Goal: Task Accomplishment & Management: Use online tool/utility

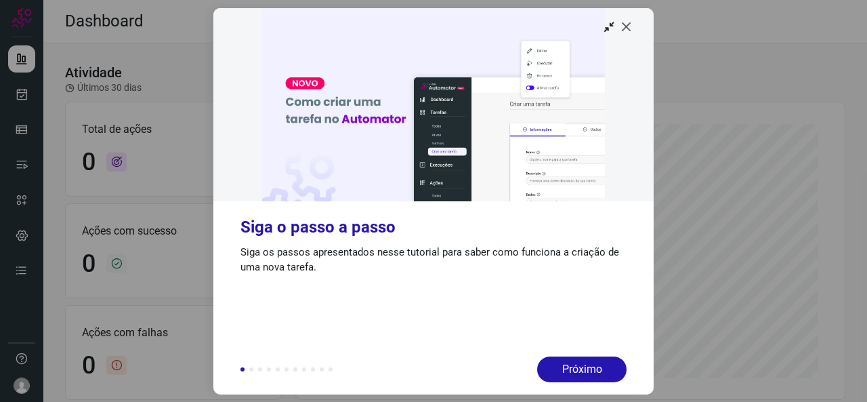
click at [628, 25] on icon at bounding box center [627, 27] width 14 height 14
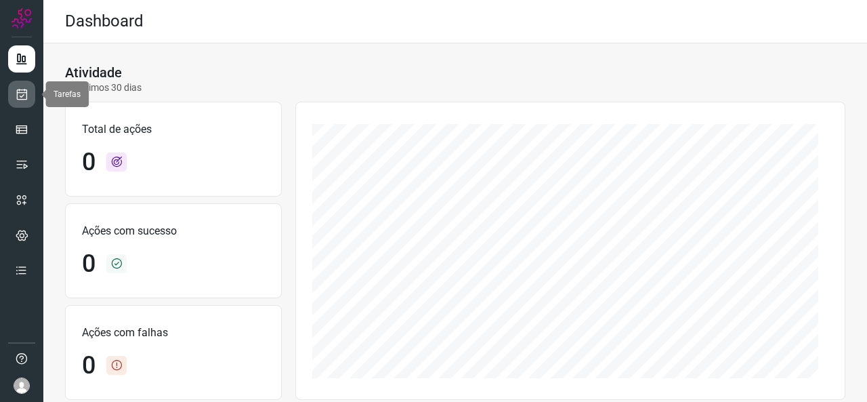
click at [21, 97] on icon at bounding box center [22, 94] width 14 height 14
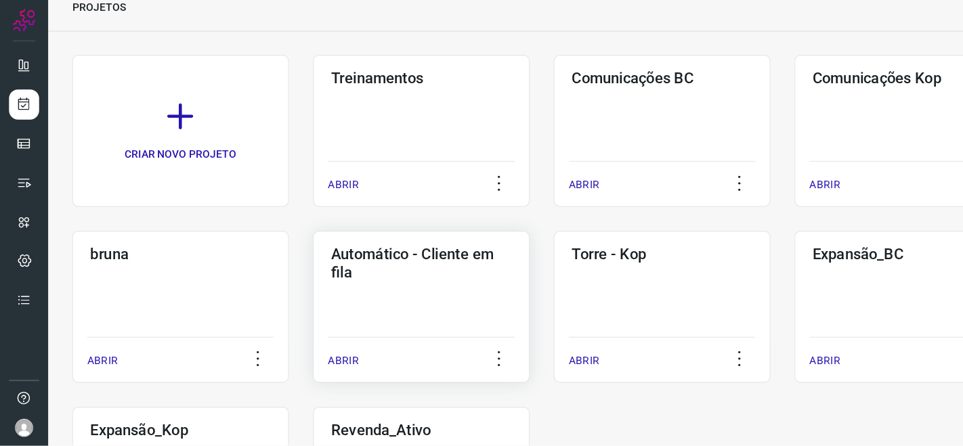
scroll to position [58, 0]
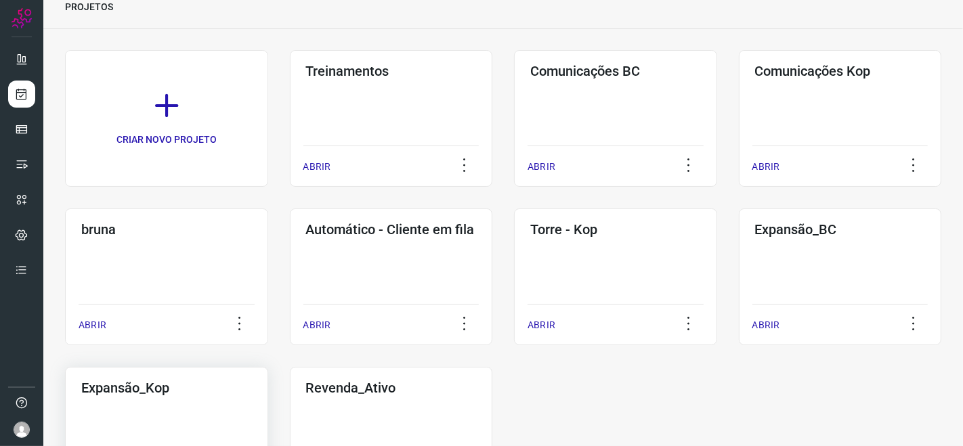
click at [184, 389] on h3 "Expansão_Kop" at bounding box center [166, 388] width 171 height 16
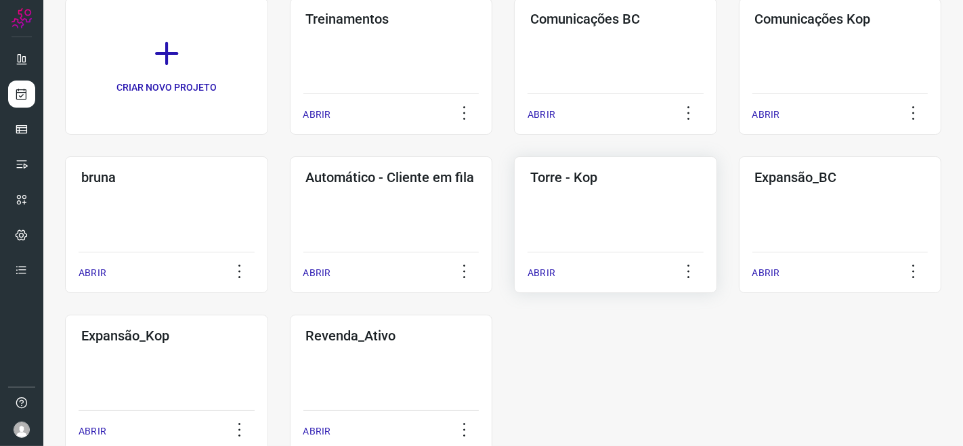
scroll to position [133, 0]
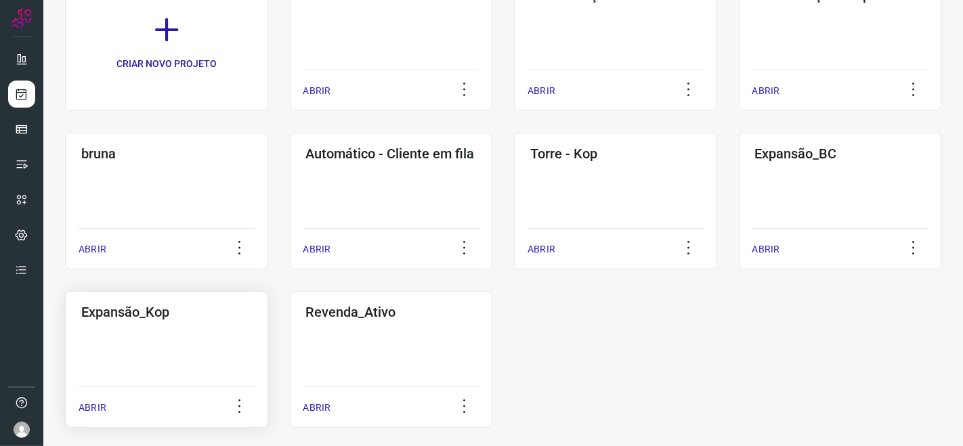
click at [93, 401] on p "ABRIR" at bounding box center [93, 408] width 28 height 14
click at [181, 317] on h3 "Expansão_Kop" at bounding box center [166, 312] width 171 height 16
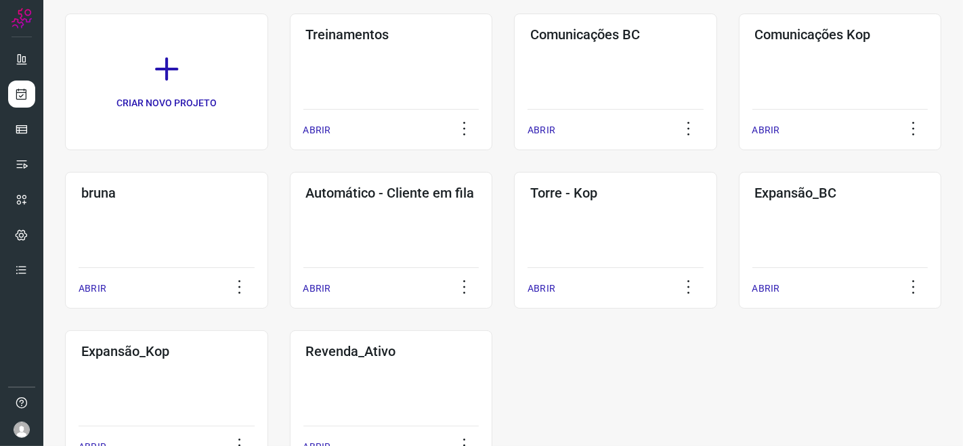
scroll to position [149, 0]
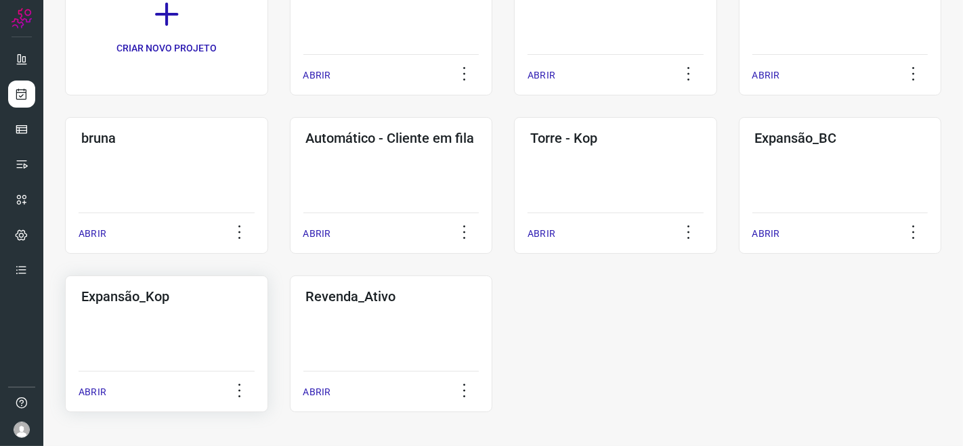
click at [189, 318] on div "Expansão_Kop ABRIR" at bounding box center [166, 344] width 203 height 137
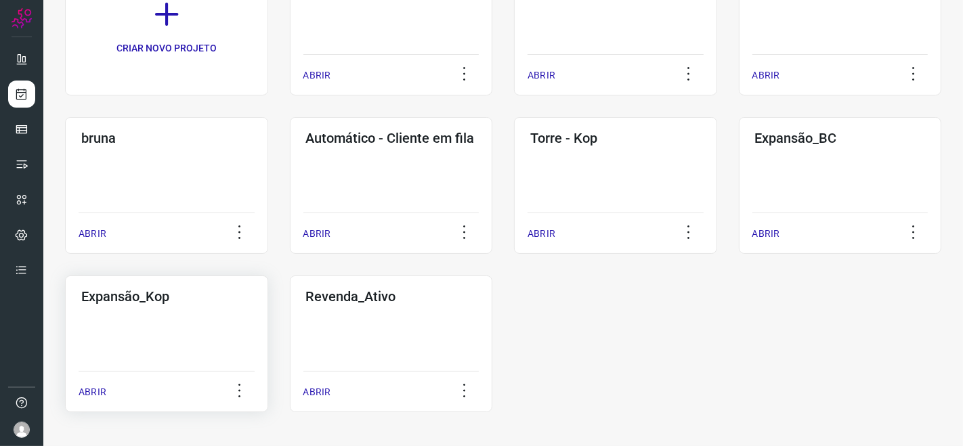
click at [102, 389] on p "ABRIR" at bounding box center [93, 392] width 28 height 14
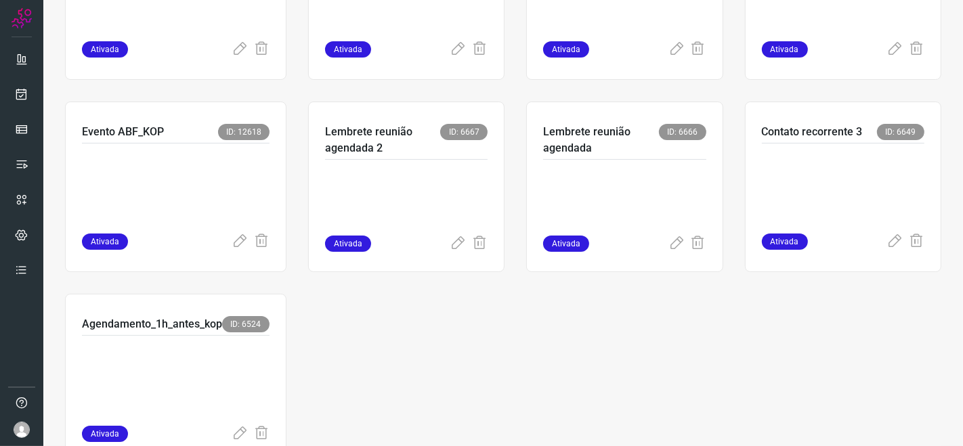
scroll to position [367, 0]
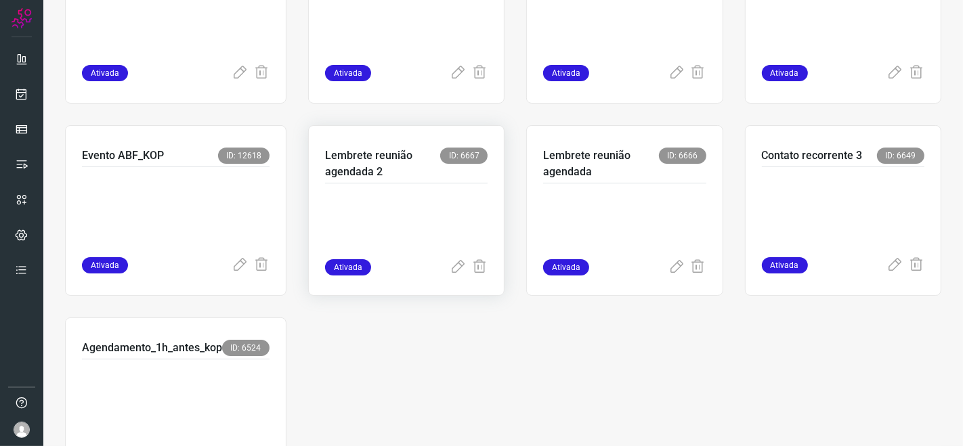
click at [435, 188] on div at bounding box center [406, 222] width 163 height 76
click at [373, 180] on div "Lembrete reunião agendada 2 ID: 6667" at bounding box center [406, 166] width 163 height 36
click at [435, 154] on p "Lembrete reunião agendada 2" at bounding box center [382, 164] width 115 height 33
click at [373, 239] on p at bounding box center [406, 226] width 163 height 68
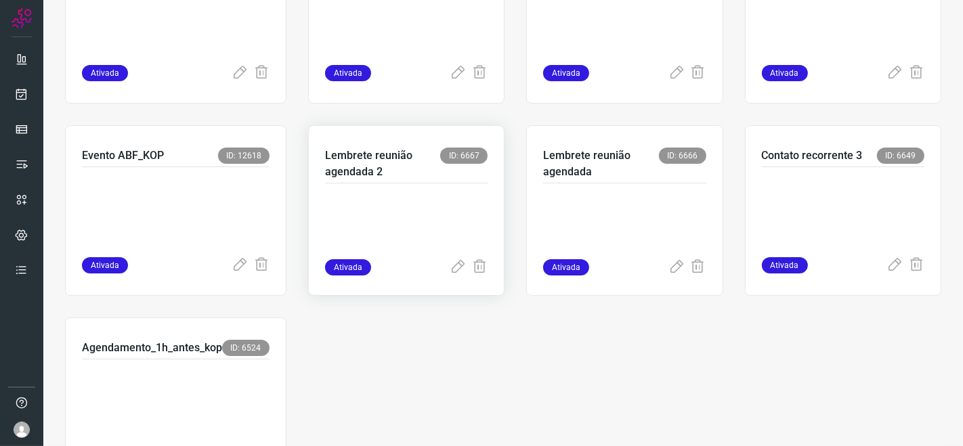
click at [373, 239] on p at bounding box center [406, 226] width 163 height 68
click at [393, 211] on p at bounding box center [406, 226] width 163 height 68
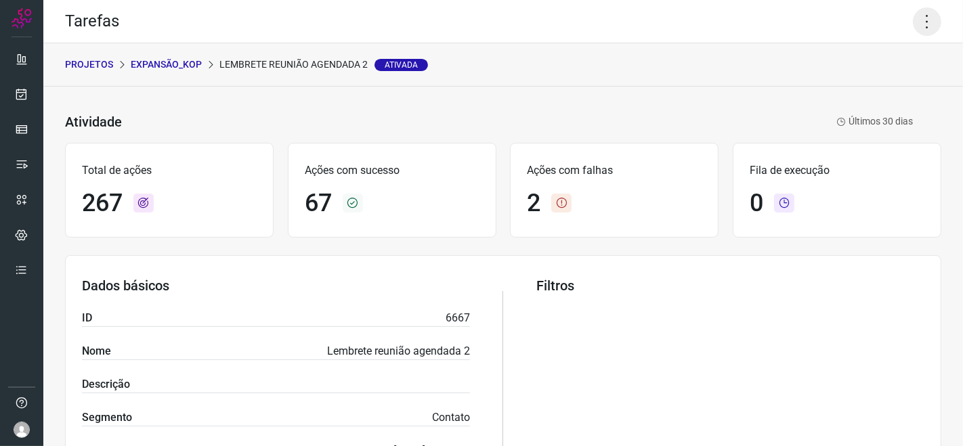
click at [866, 22] on icon at bounding box center [927, 21] width 28 height 28
click at [866, 67] on li "Editar" at bounding box center [867, 62] width 123 height 22
click at [866, 18] on icon at bounding box center [927, 21] width 28 height 28
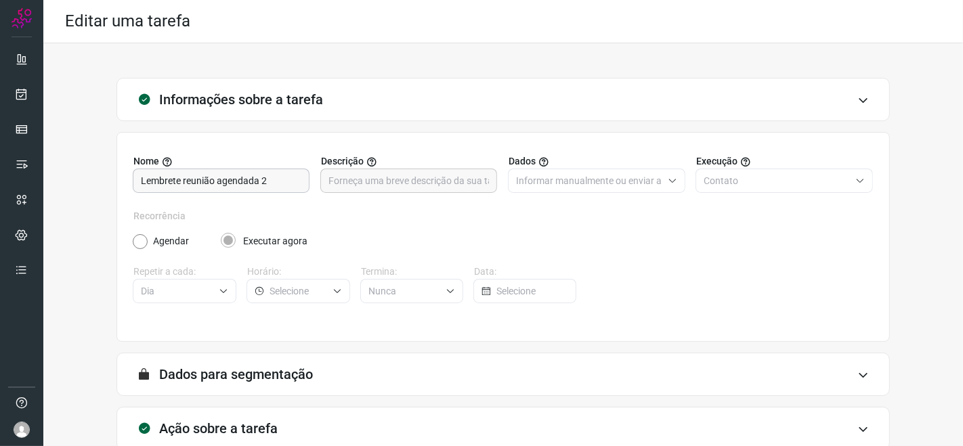
click at [177, 186] on input "Lembrete reunião agendada 2" at bounding box center [221, 180] width 161 height 23
click at [866, 154] on div "Informações sobre a tarefa Nome Lembrete reunião agendada 2 Descrição Dados Inf…" at bounding box center [503, 297] width 876 height 438
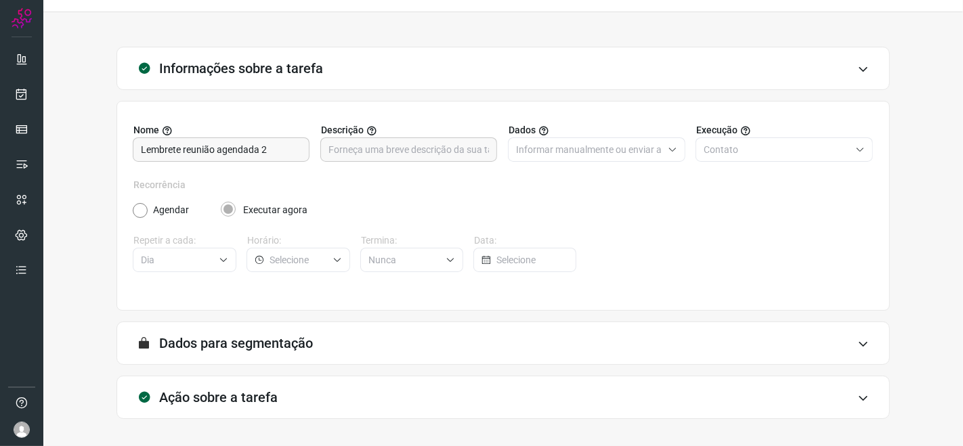
scroll to position [75, 0]
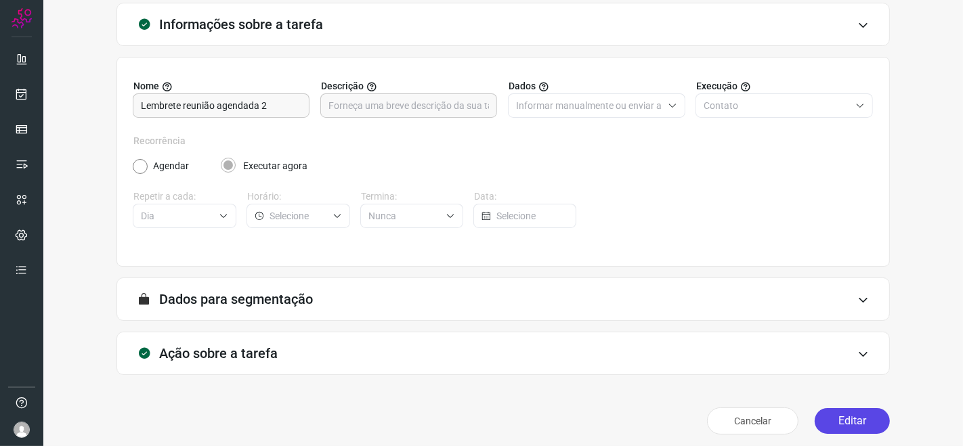
click at [828, 401] on button "Editar" at bounding box center [852, 421] width 75 height 26
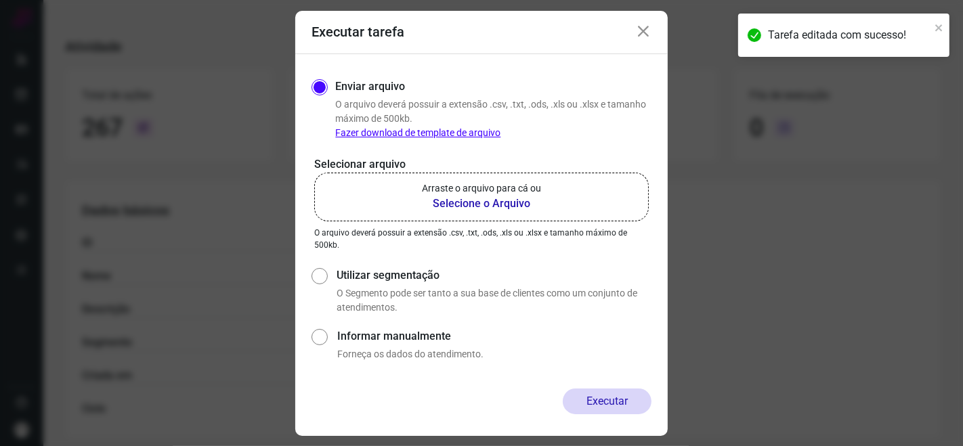
click at [463, 202] on b "Selecione o Arquivo" at bounding box center [481, 204] width 119 height 16
click at [0, 0] on input "Arraste o arquivo para cá ou Selecione o Arquivo" at bounding box center [0, 0] width 0 height 0
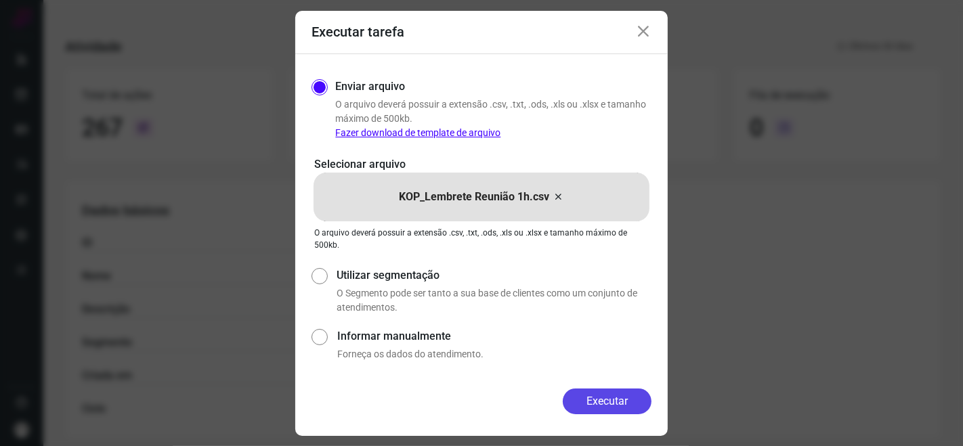
click at [597, 393] on button "Executar" at bounding box center [607, 402] width 89 height 26
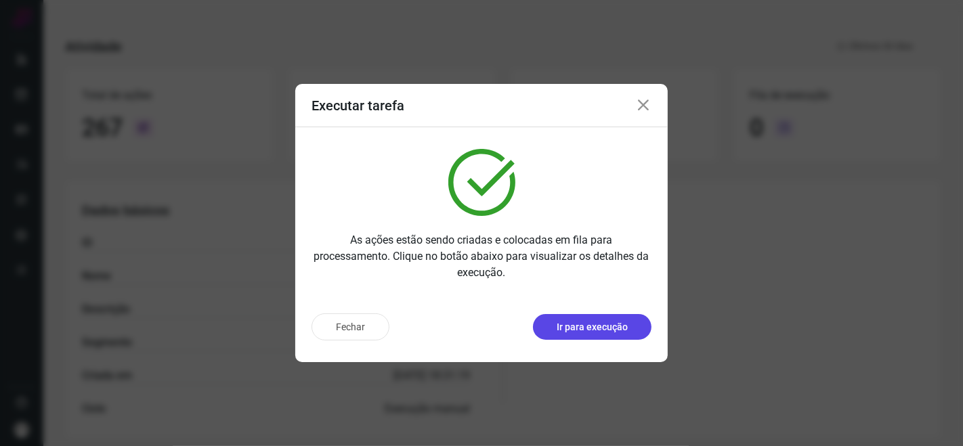
click at [586, 323] on p "Ir para execução" at bounding box center [592, 327] width 71 height 14
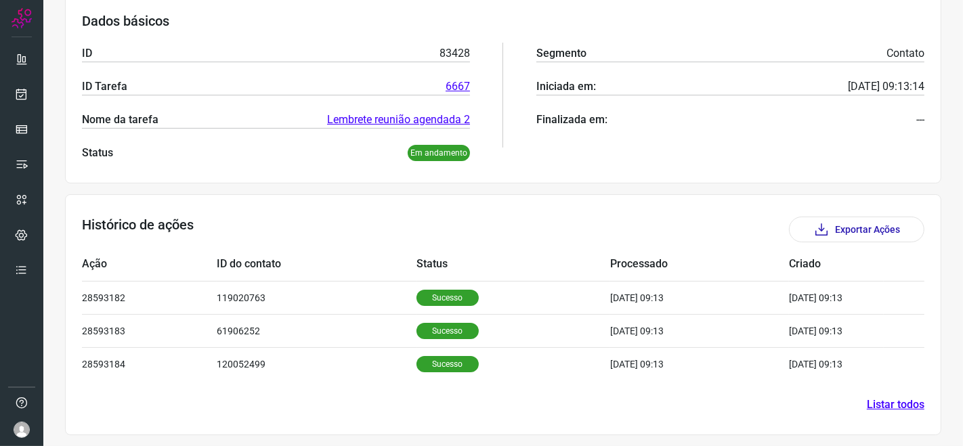
scroll to position [210, 0]
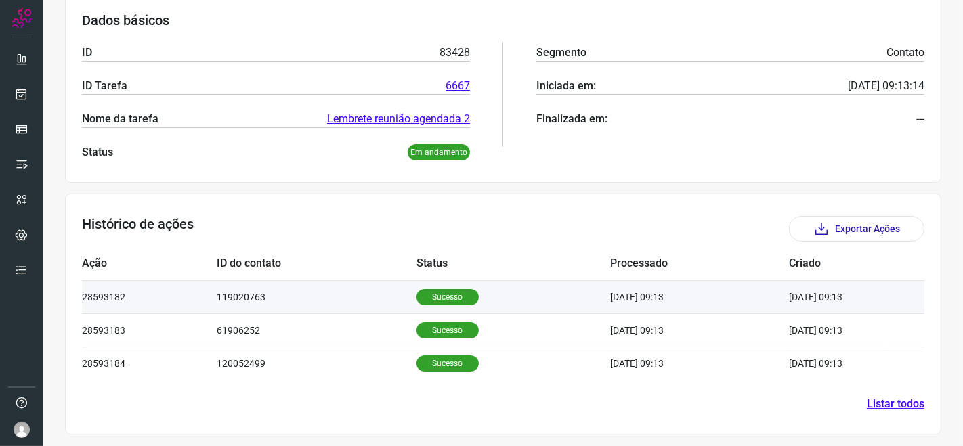
click at [325, 295] on td "119020763" at bounding box center [317, 296] width 200 height 33
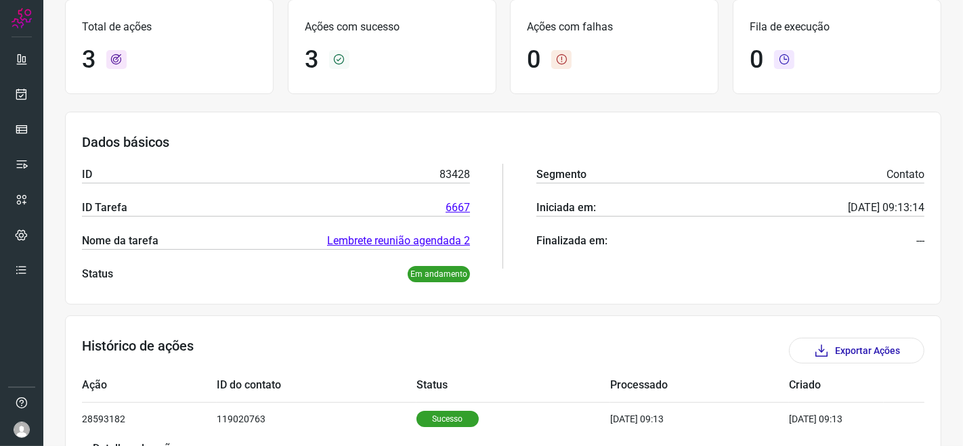
scroll to position [0, 0]
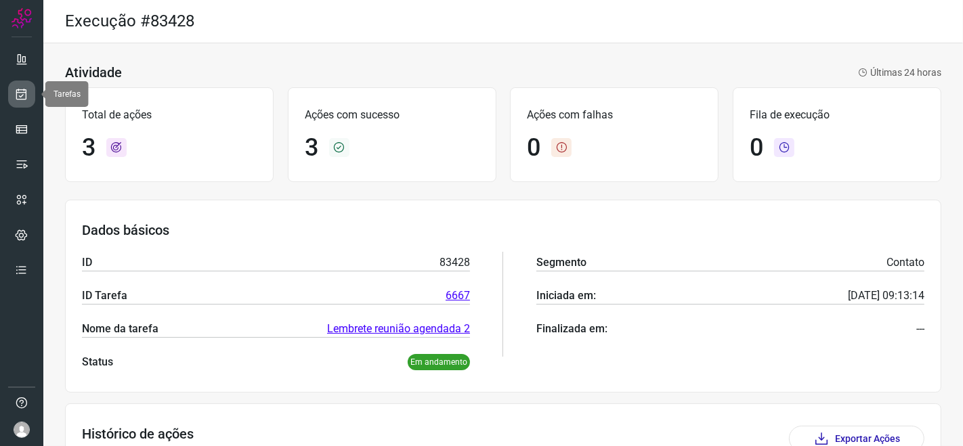
click at [19, 90] on icon at bounding box center [22, 94] width 14 height 14
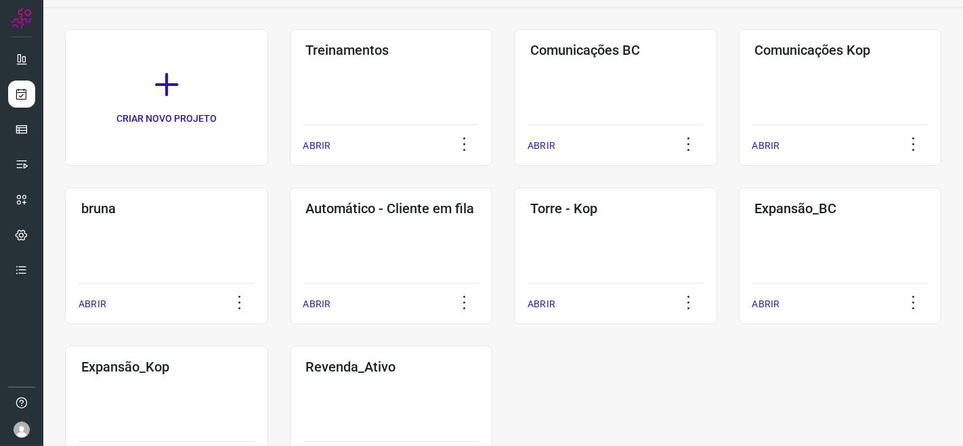
scroll to position [149, 0]
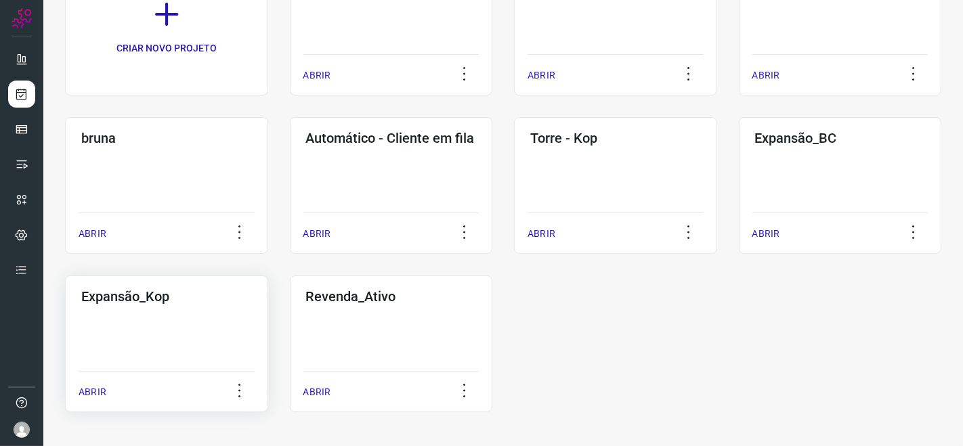
click at [149, 331] on div "Expansão_Kop ABRIR" at bounding box center [166, 344] width 203 height 137
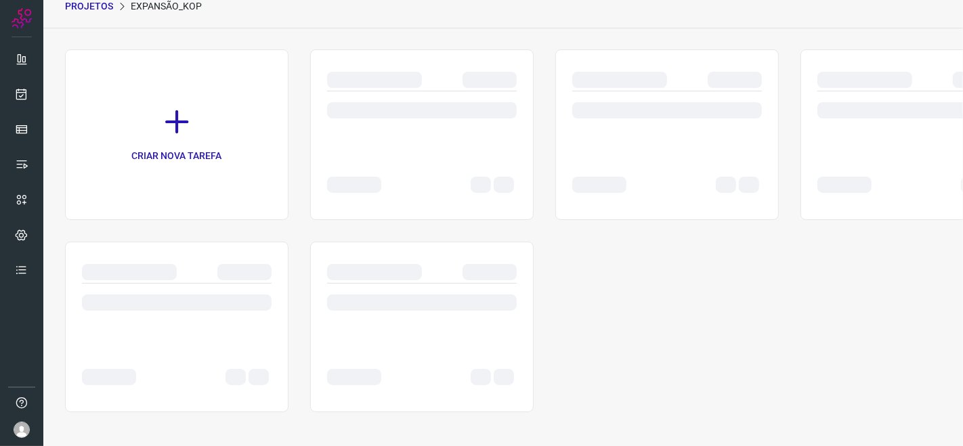
scroll to position [58, 0]
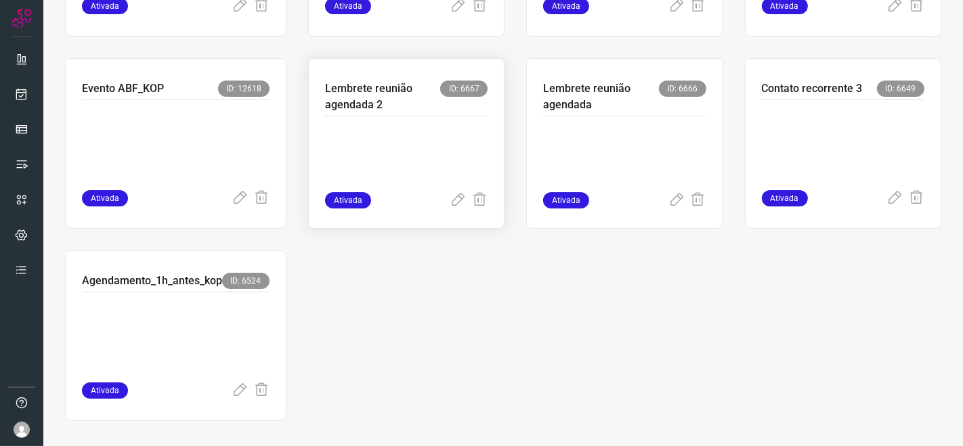
click at [415, 156] on p at bounding box center [406, 159] width 163 height 68
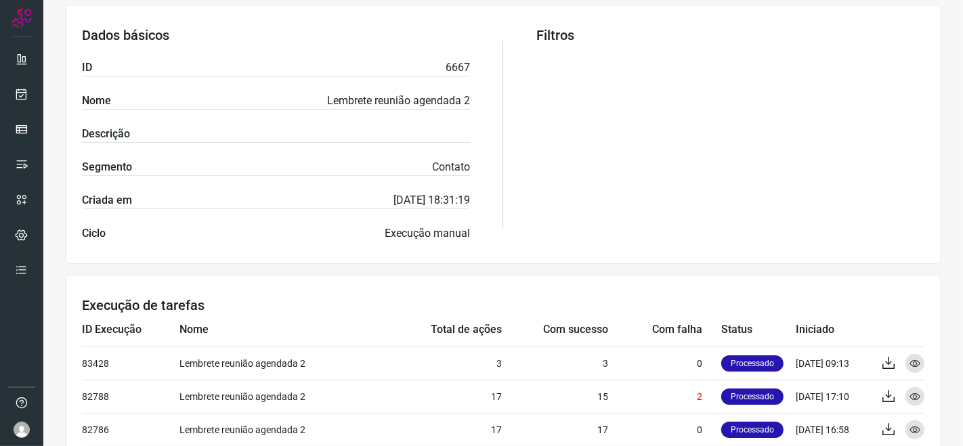
scroll to position [326, 0]
